Goal: Information Seeking & Learning: Learn about a topic

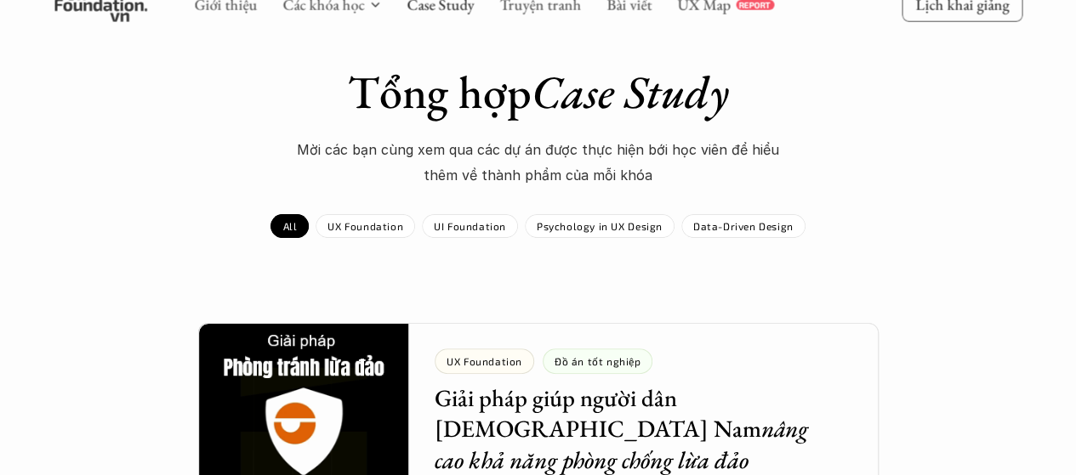
scroll to position [85, 0]
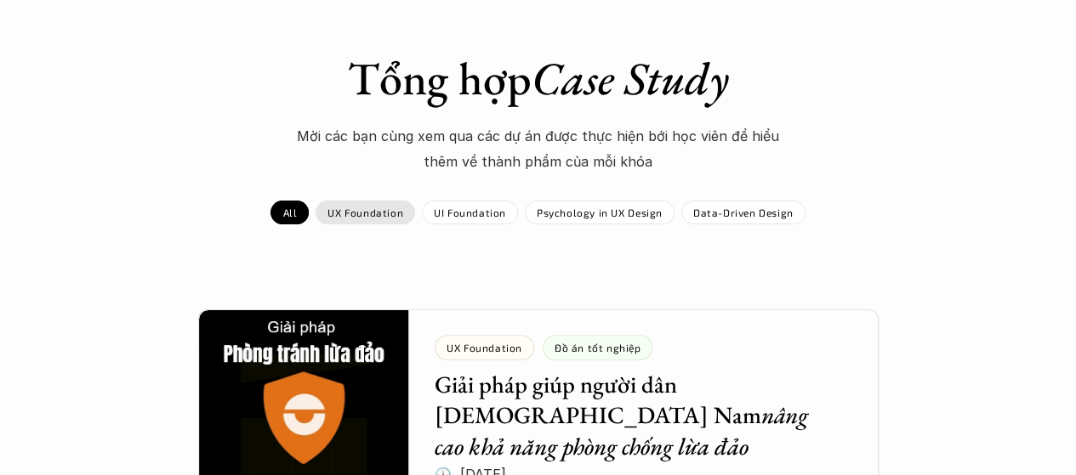
click at [344, 219] on div "UX Foundation" at bounding box center [364, 213] width 99 height 24
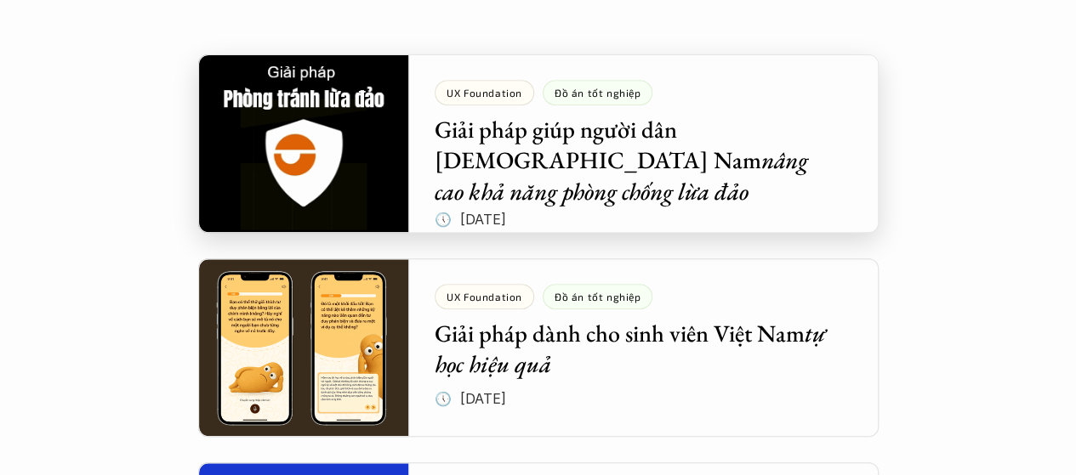
scroll to position [425, 0]
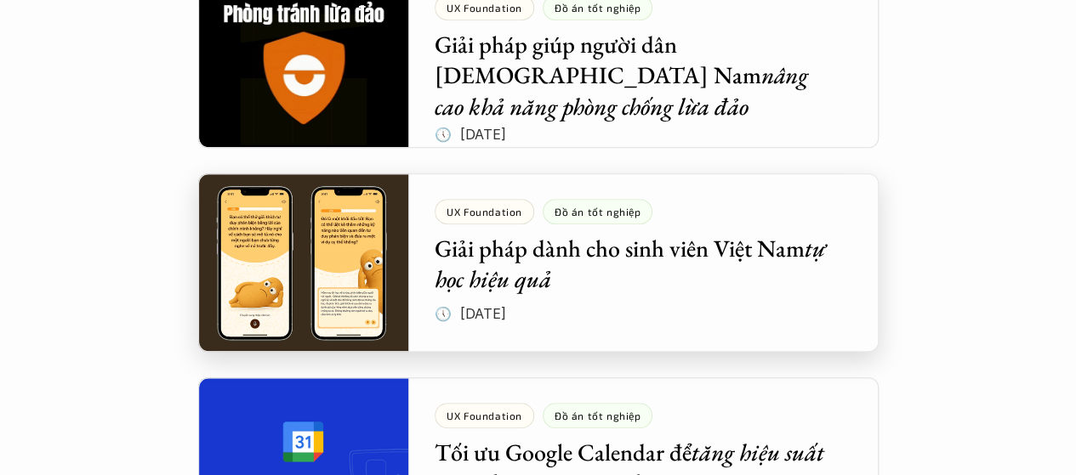
click at [498, 282] on div at bounding box center [538, 262] width 680 height 179
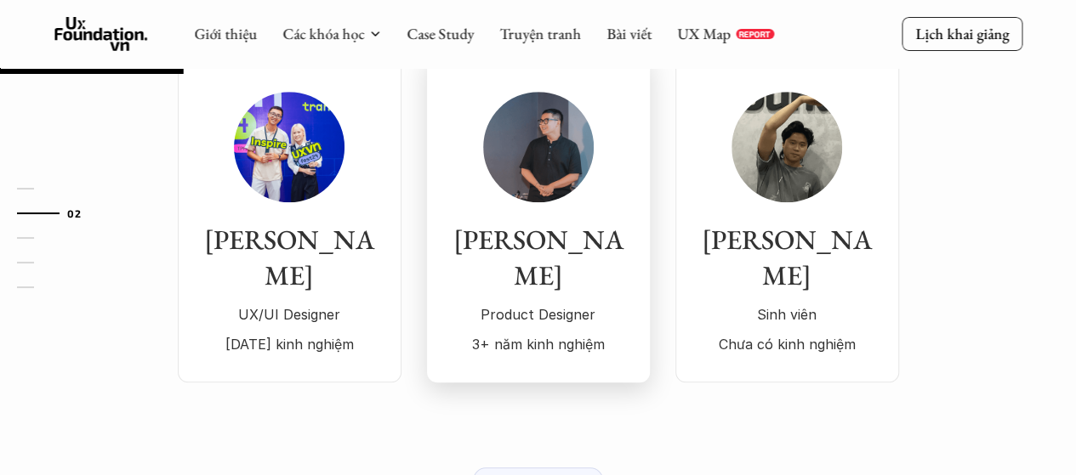
scroll to position [170, 0]
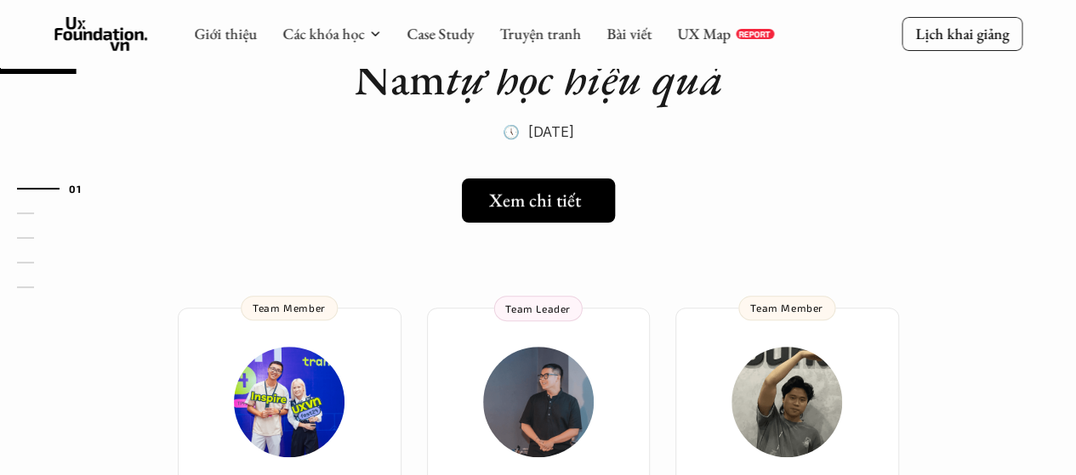
click at [536, 207] on h5 "Xem chi tiết" at bounding box center [534, 201] width 92 height 22
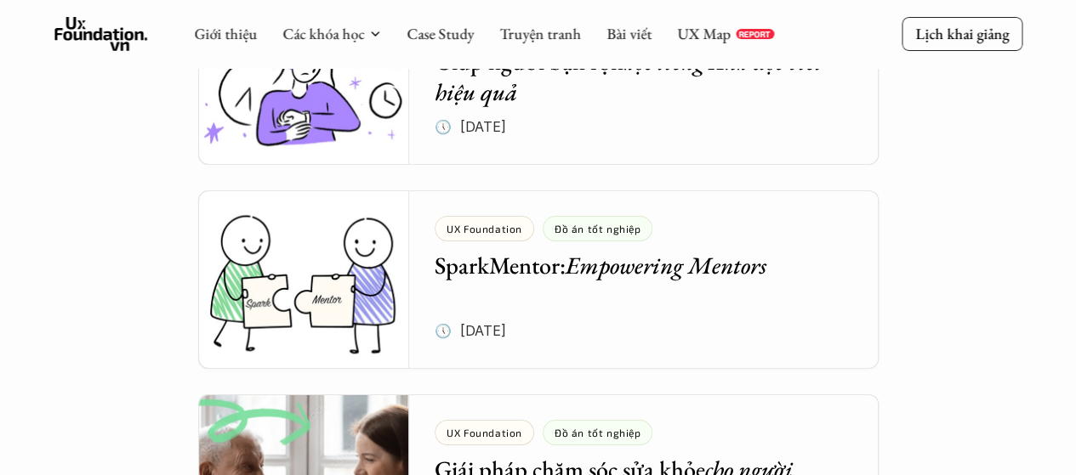
scroll to position [2976, 0]
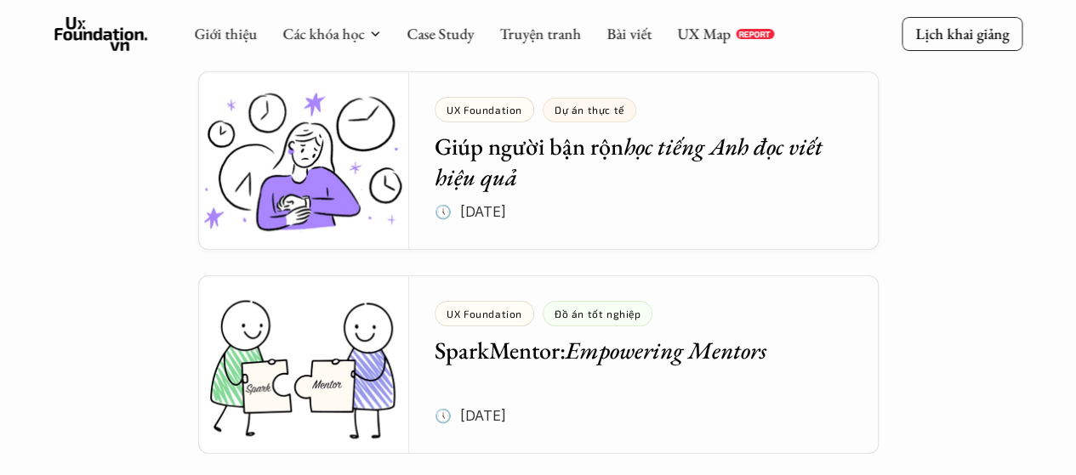
click at [575, 162] on div at bounding box center [538, 160] width 680 height 179
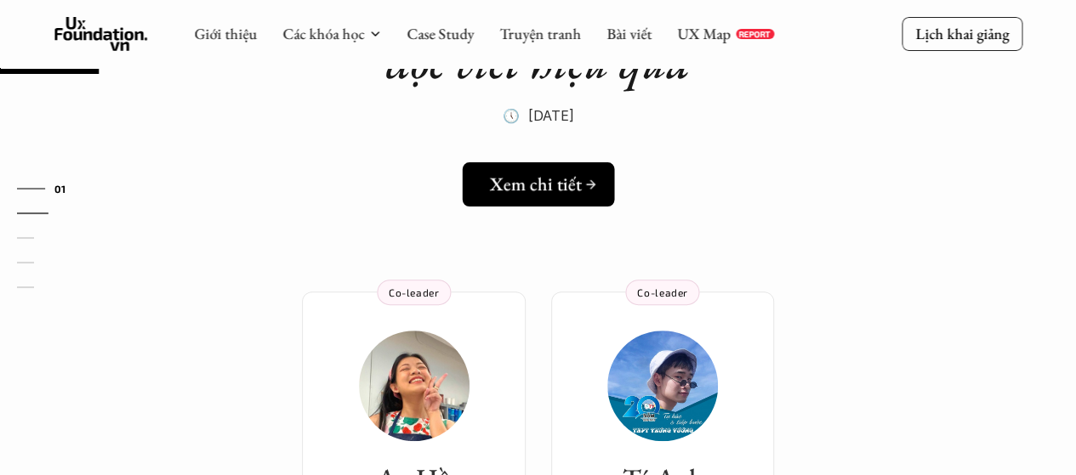
scroll to position [170, 0]
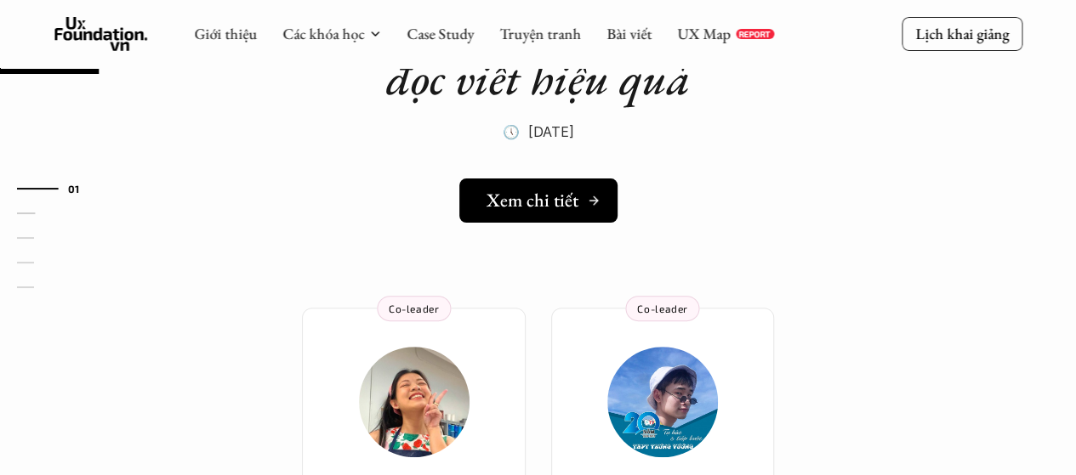
click at [534, 202] on h5 "Xem chi tiết" at bounding box center [532, 201] width 92 height 22
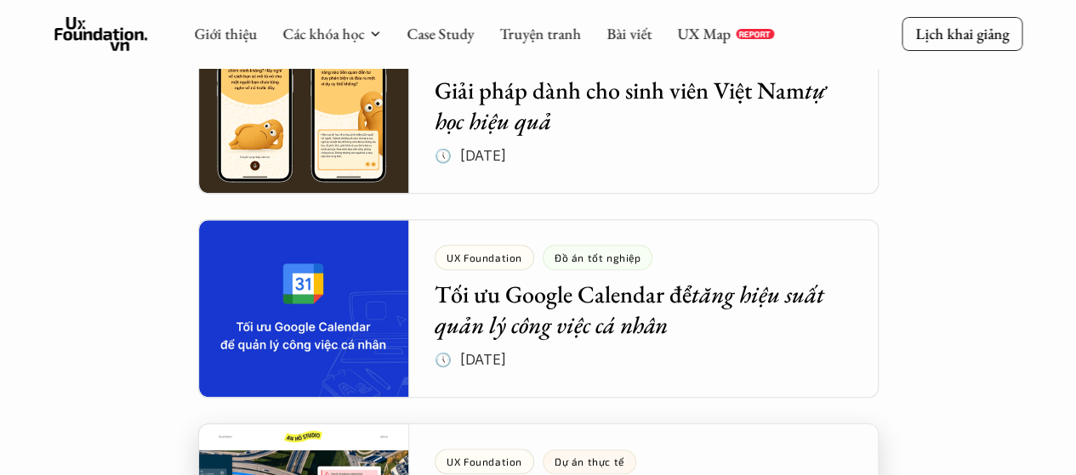
scroll to position [583, 0]
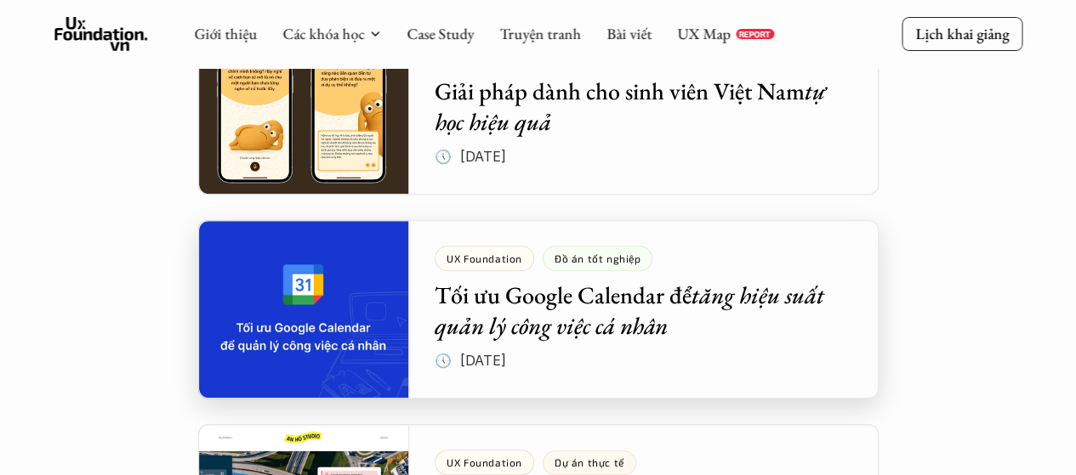
click at [501, 321] on div at bounding box center [538, 309] width 680 height 179
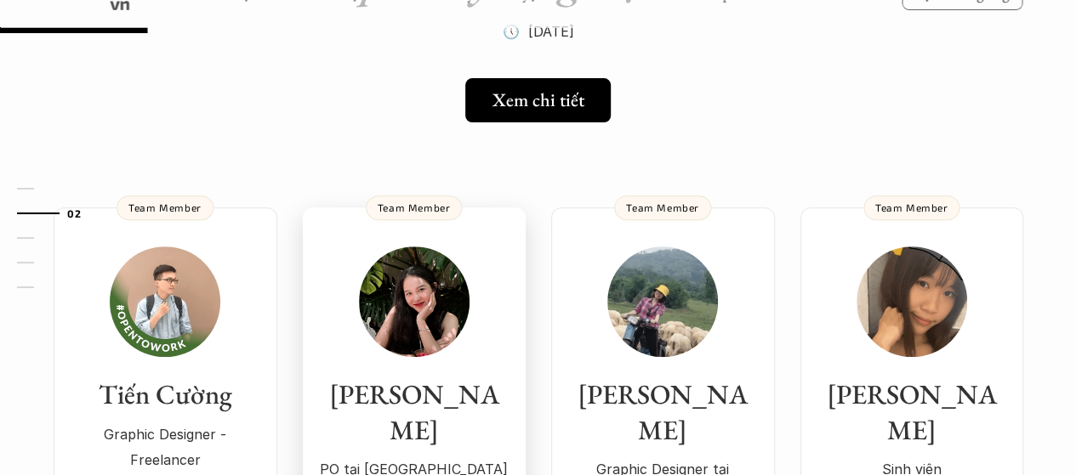
scroll to position [255, 0]
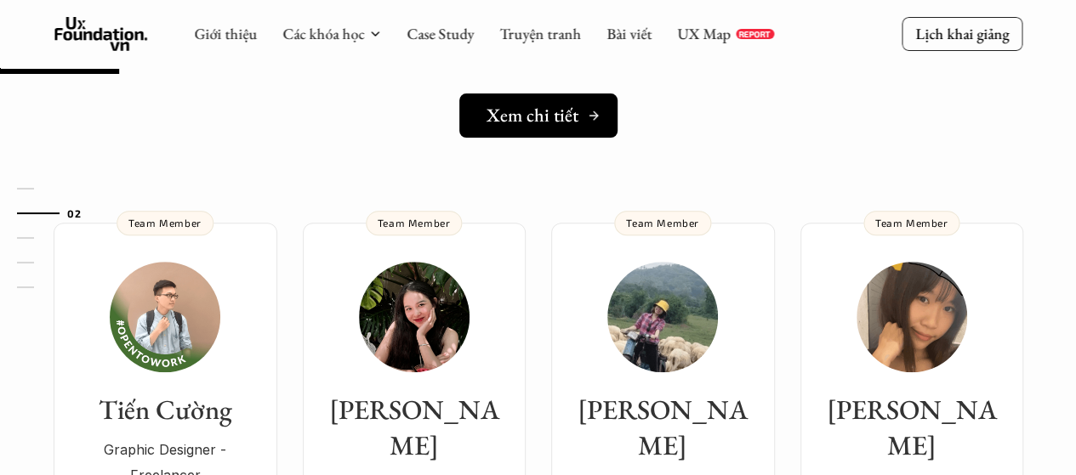
click at [538, 111] on h5 "Xem chi tiết" at bounding box center [532, 116] width 92 height 22
